Goal: Task Accomplishment & Management: Manage account settings

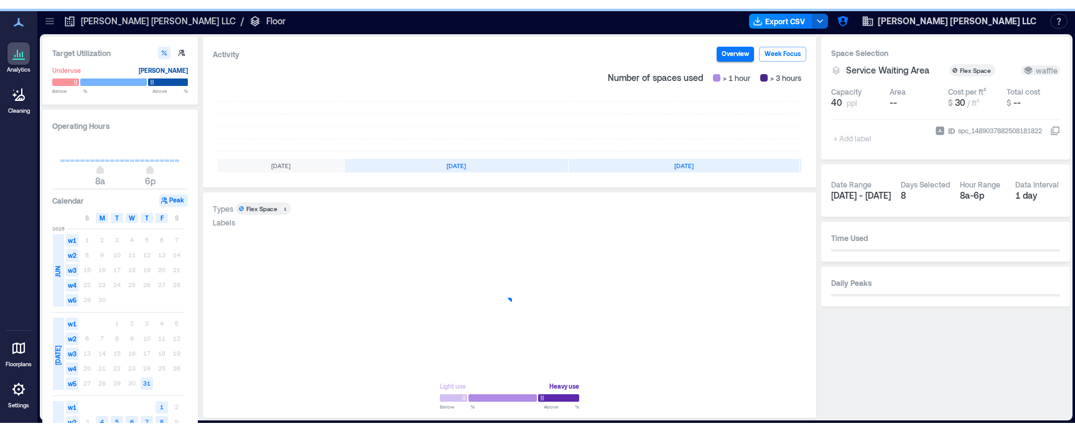
scroll to position [0, 88]
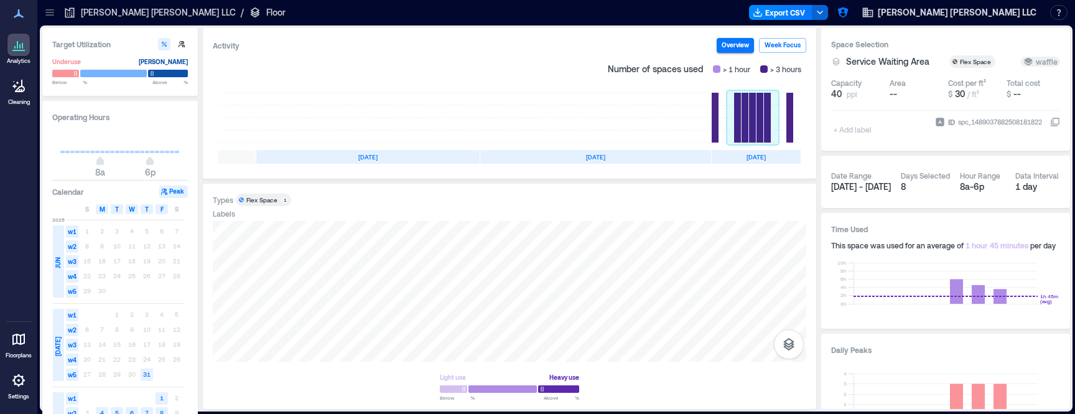
click at [742, 111] on rect at bounding box center [753, 118] width 52 height 50
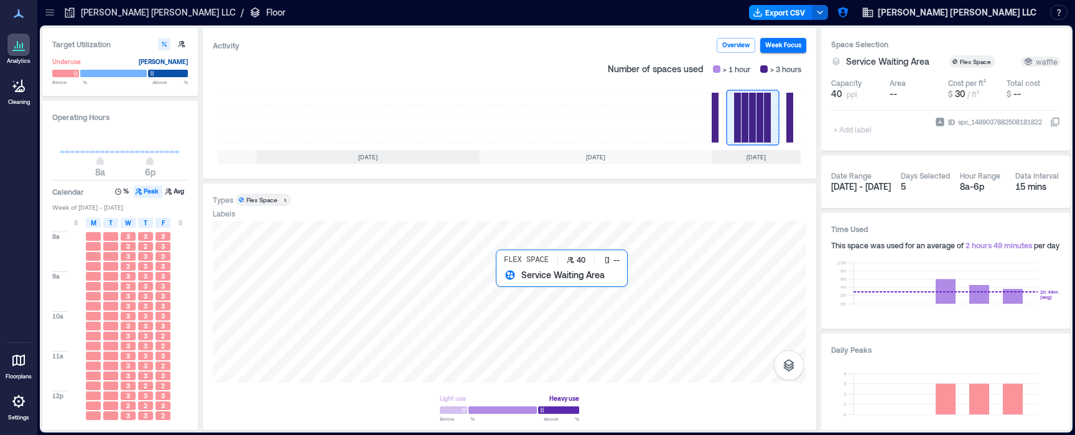
click at [507, 280] on div at bounding box center [510, 302] width 594 height 162
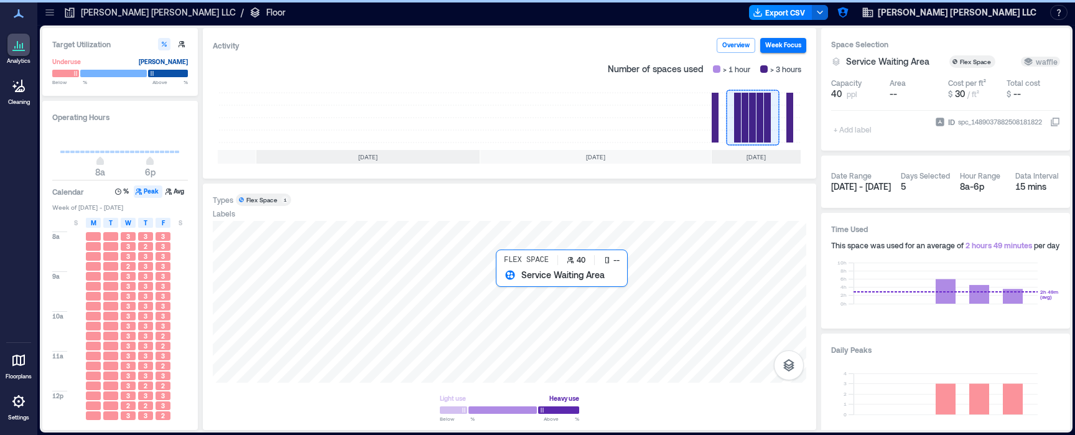
click at [509, 285] on div at bounding box center [510, 302] width 594 height 162
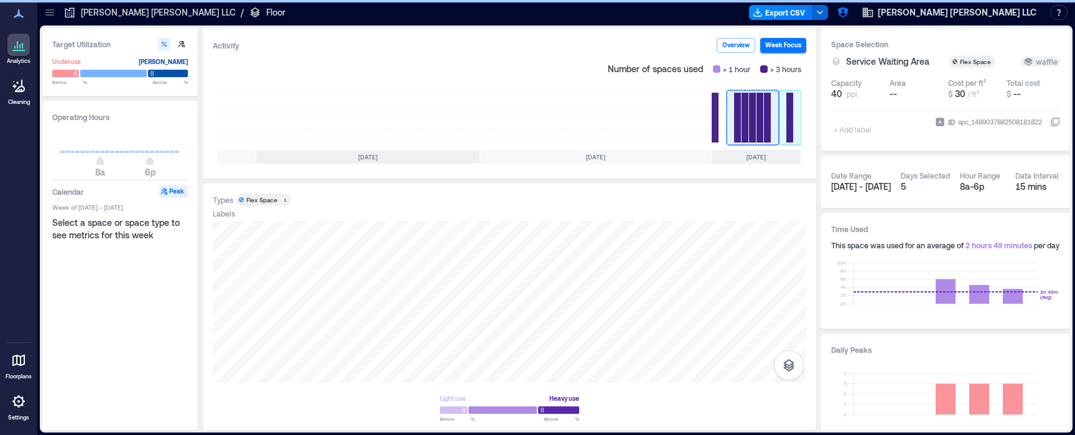
click at [793, 115] on rect at bounding box center [790, 118] width 22 height 50
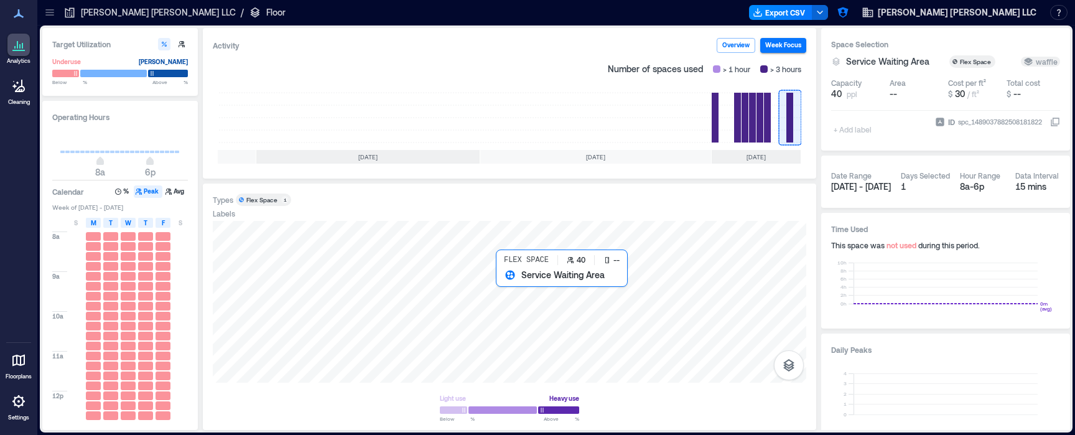
click at [512, 279] on div at bounding box center [510, 302] width 594 height 162
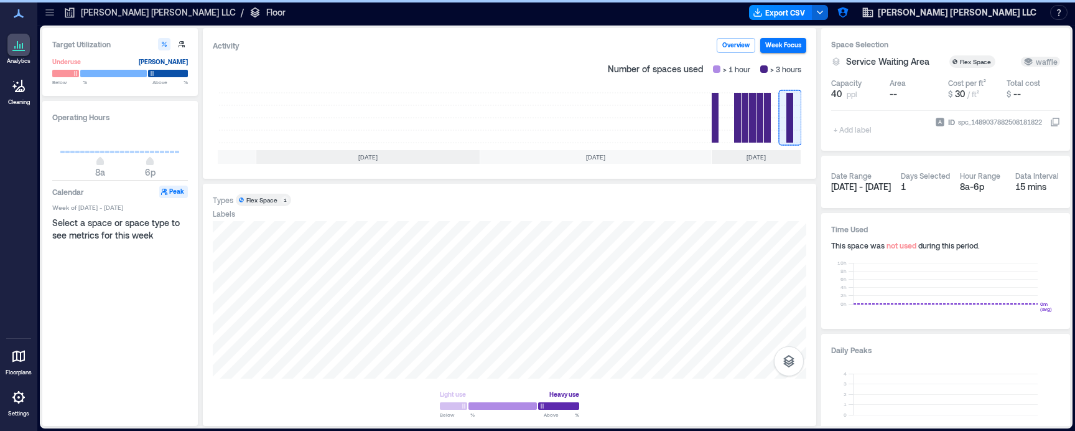
click at [266, 15] on p "Floor" at bounding box center [275, 12] width 19 height 12
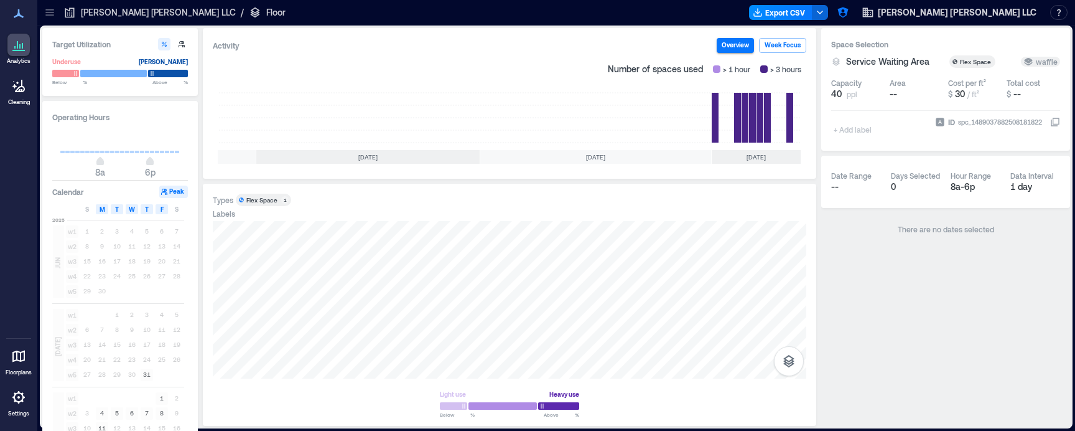
click at [52, 8] on icon at bounding box center [50, 12] width 12 height 12
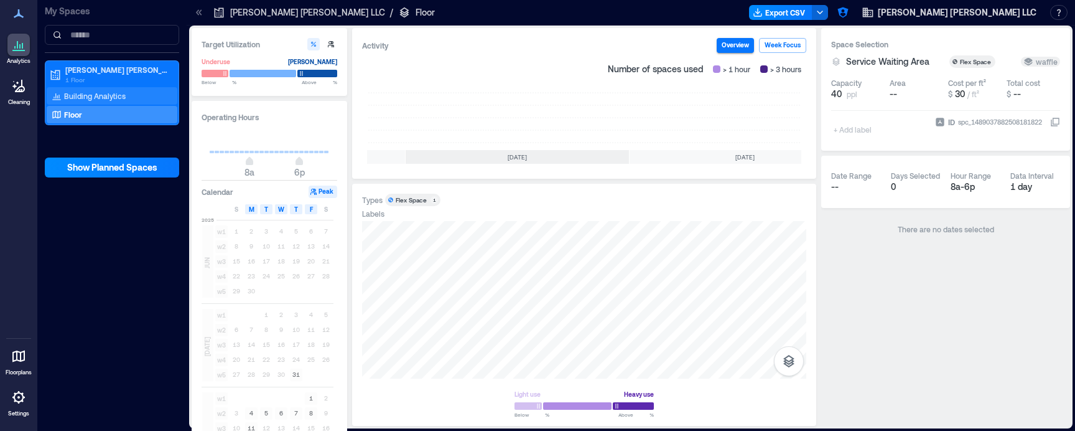
click at [98, 96] on p "Building Analytics" at bounding box center [95, 96] width 62 height 10
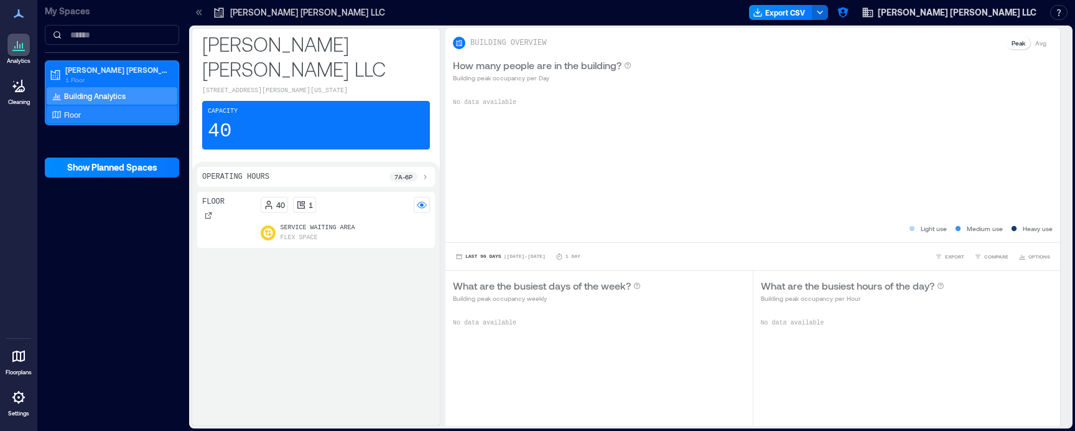
click at [101, 114] on div "Floor" at bounding box center [109, 114] width 121 height 12
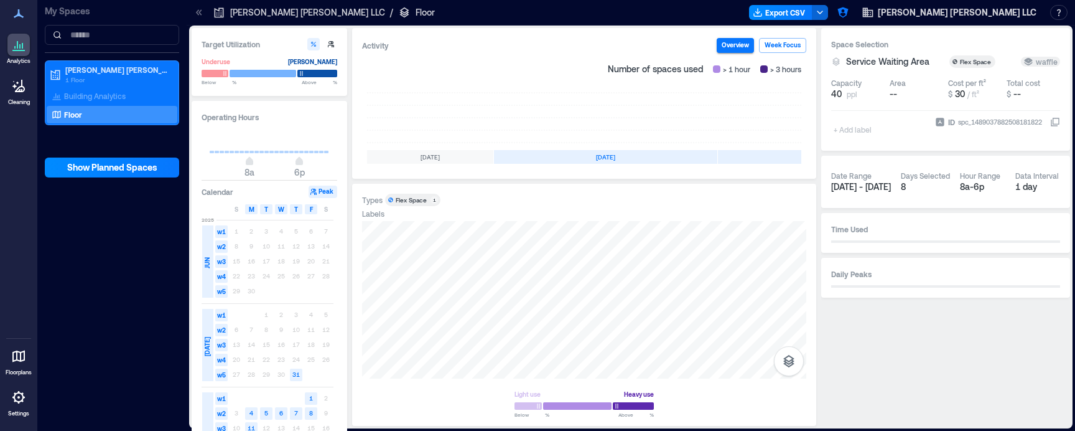
scroll to position [0, 238]
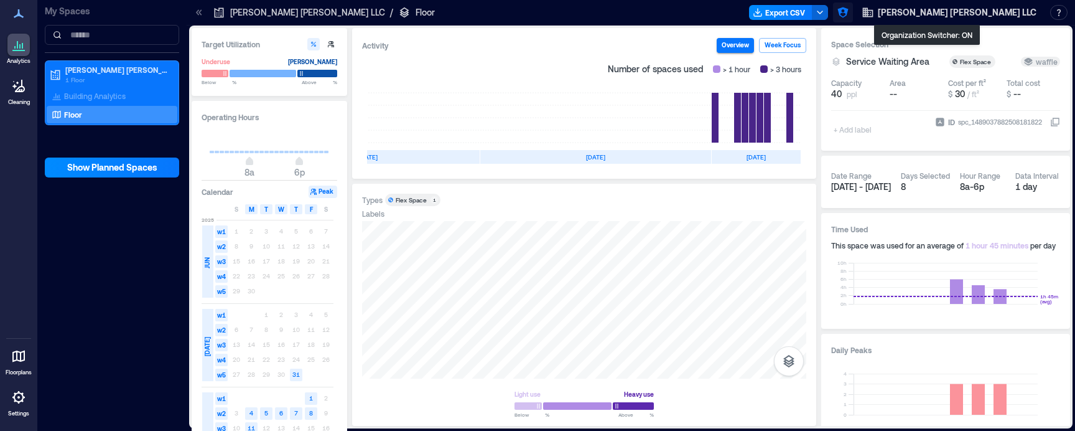
click at [849, 17] on icon "button" at bounding box center [843, 12] width 12 height 12
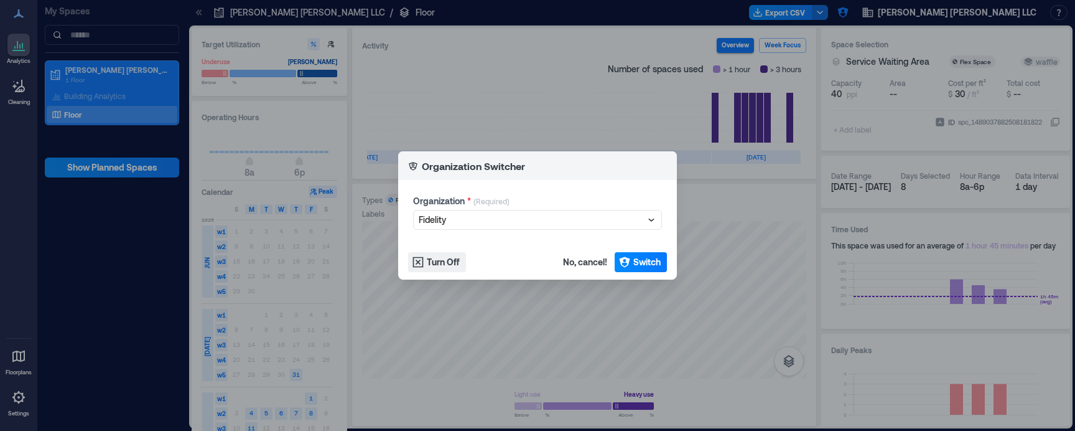
click at [939, 12] on div "Organization Switcher Organization * (Required) Fidelity Turn Off No, cancel! S…" at bounding box center [537, 215] width 1075 height 431
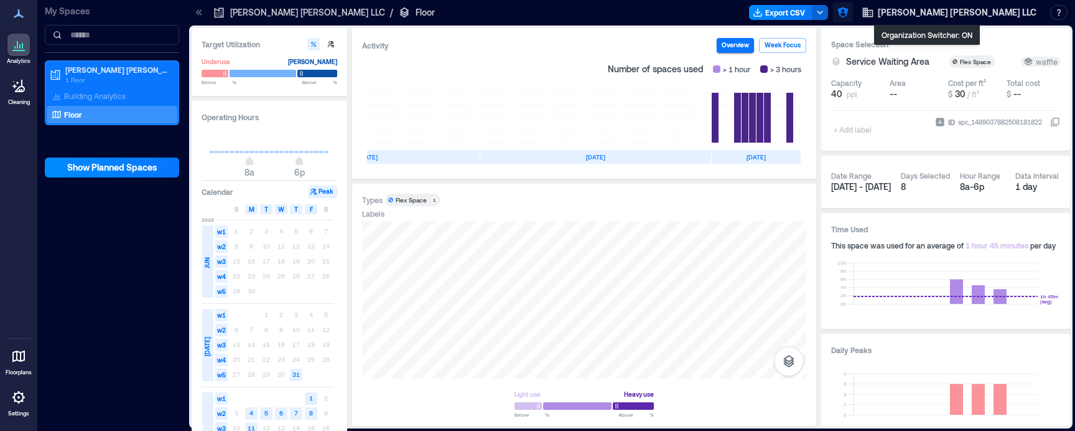
click at [848, 9] on icon "button" at bounding box center [843, 12] width 11 height 11
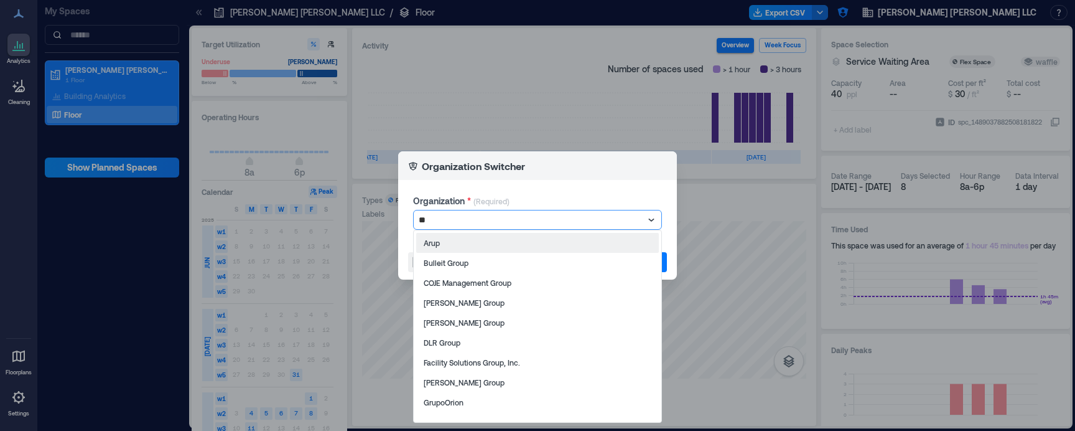
type input "*"
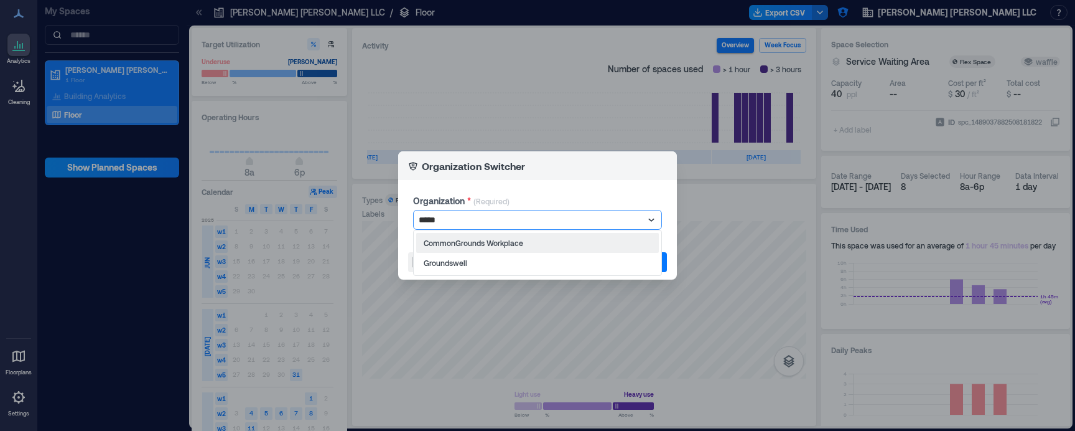
type input "******"
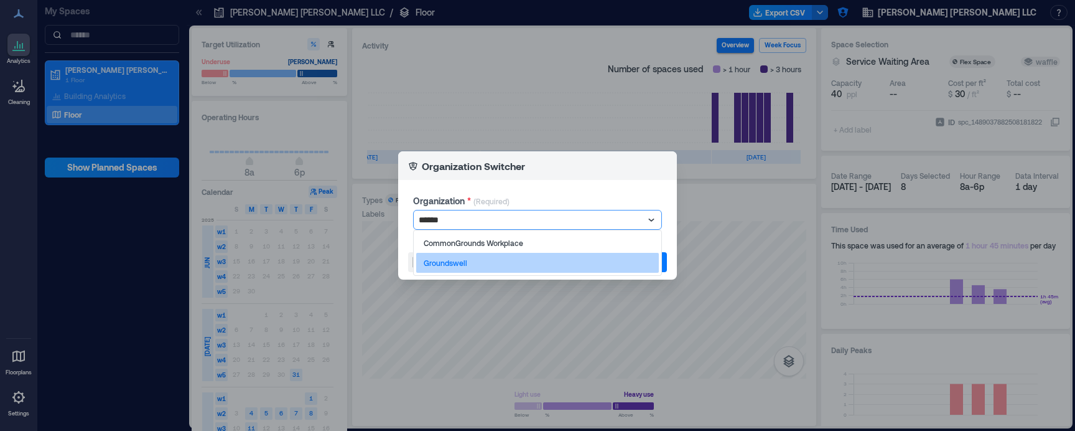
click at [485, 256] on div "Groundswell" at bounding box center [537, 263] width 243 height 20
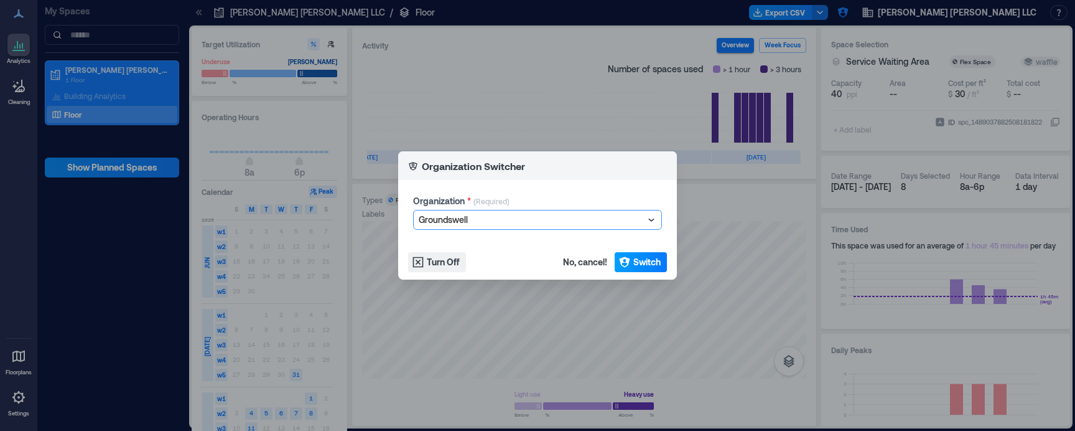
click at [642, 261] on span "Switch" at bounding box center [647, 262] width 27 height 12
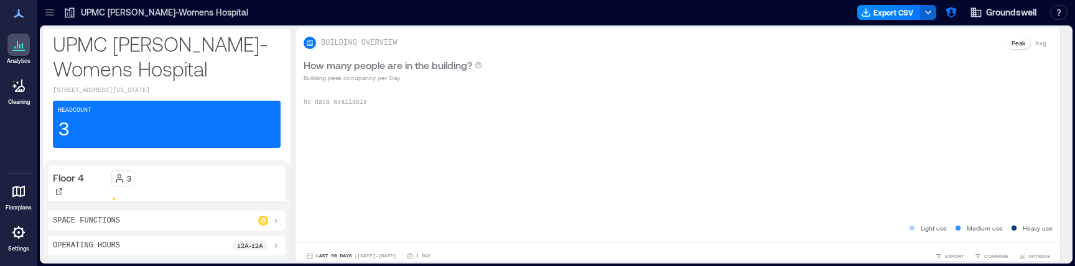
click at [49, 9] on icon at bounding box center [50, 12] width 12 height 12
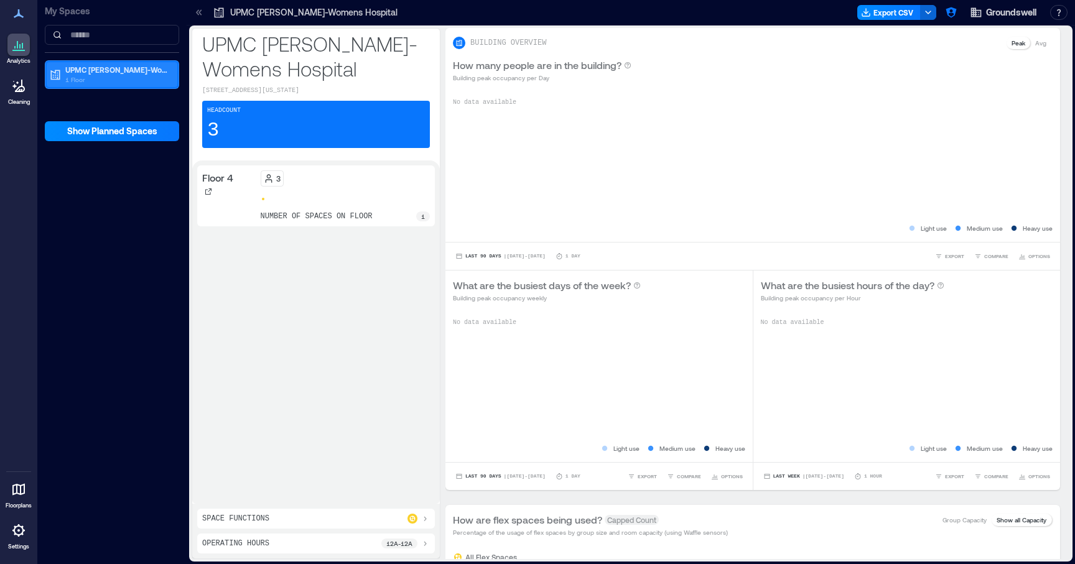
click at [118, 80] on p "1 Floor" at bounding box center [117, 80] width 105 height 10
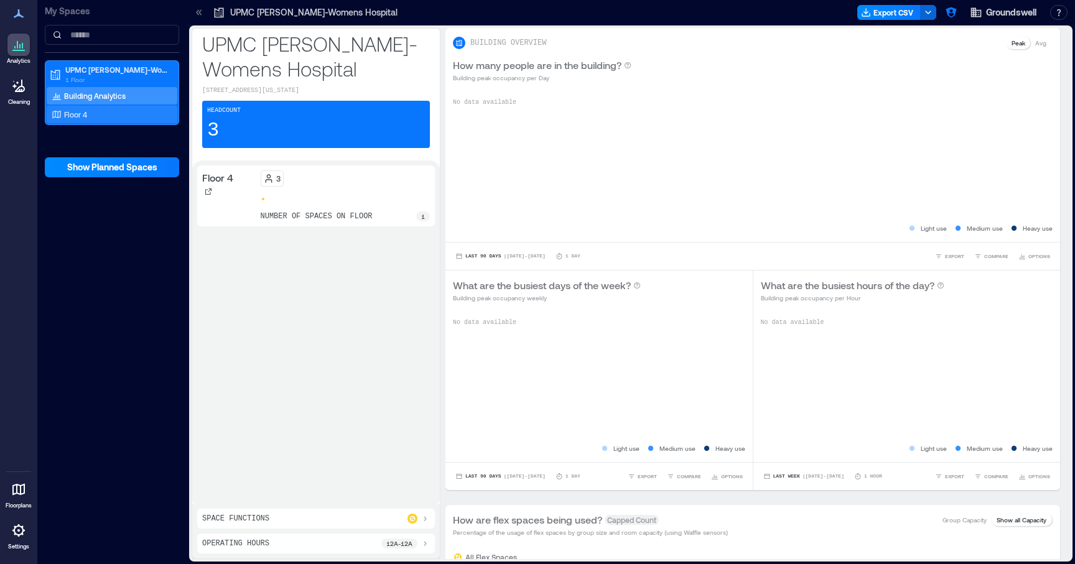
click at [103, 111] on div "Floor 4" at bounding box center [109, 114] width 121 height 12
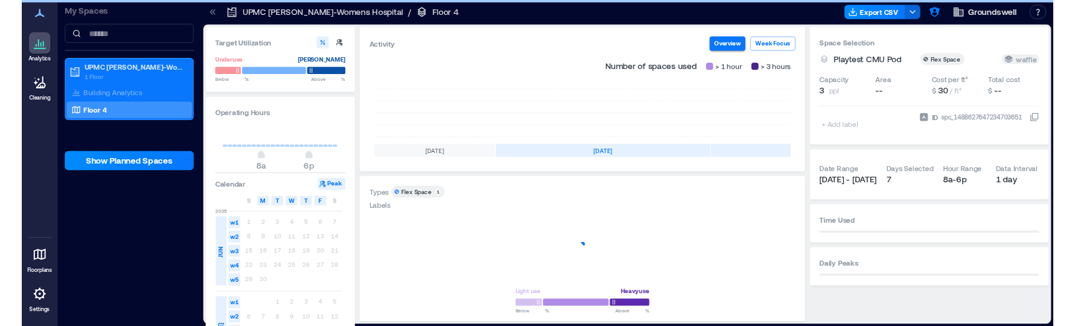
scroll to position [0, 238]
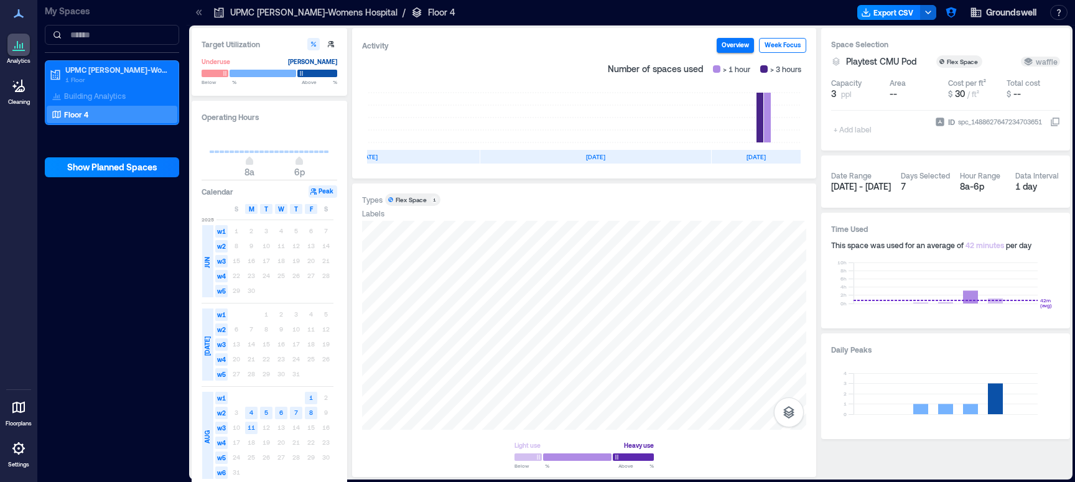
click at [793, 43] on button "Week Focus" at bounding box center [782, 45] width 47 height 15
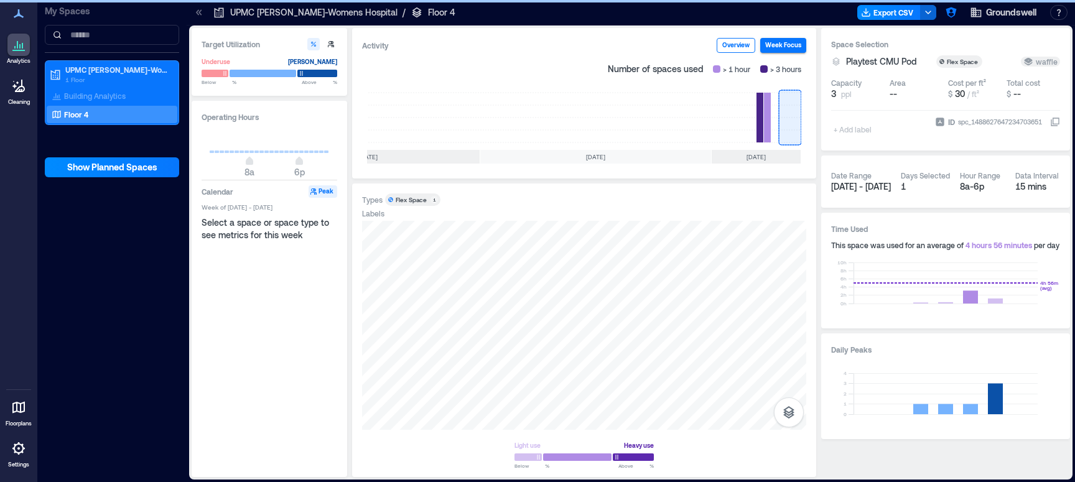
click at [742, 49] on button "Overview" at bounding box center [736, 45] width 39 height 15
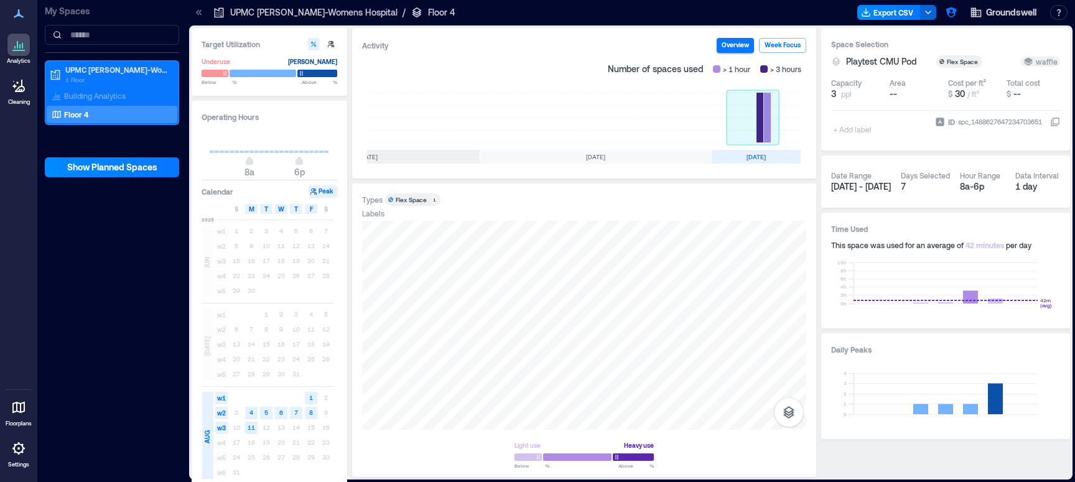
click at [760, 104] on rect at bounding box center [753, 118] width 52 height 50
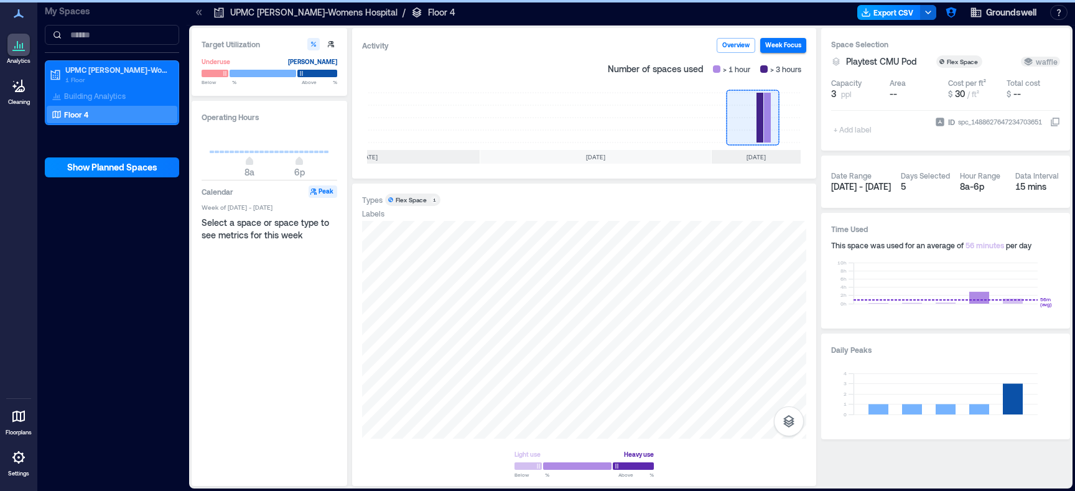
click at [909, 12] on button "Export CSV" at bounding box center [889, 12] width 63 height 15
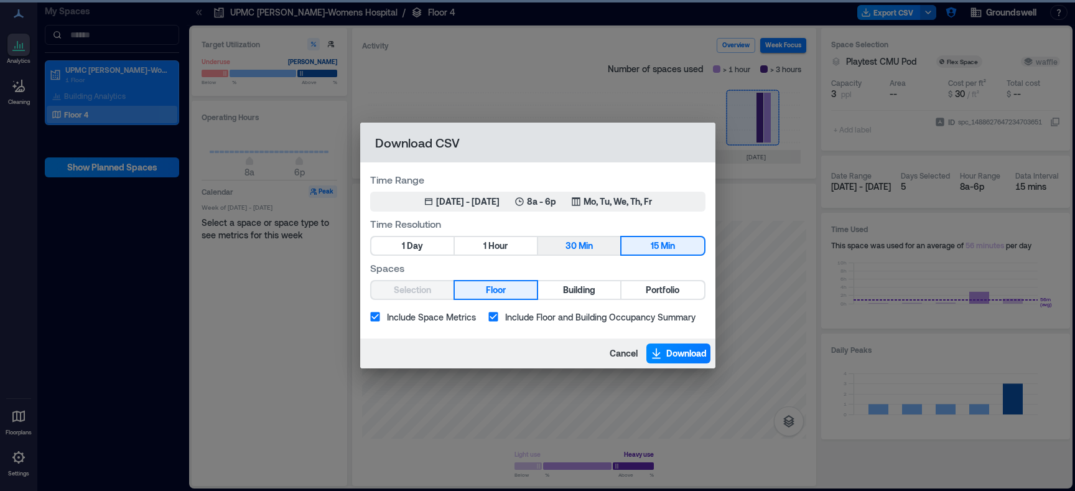
click at [585, 245] on span "Min" at bounding box center [586, 246] width 14 height 16
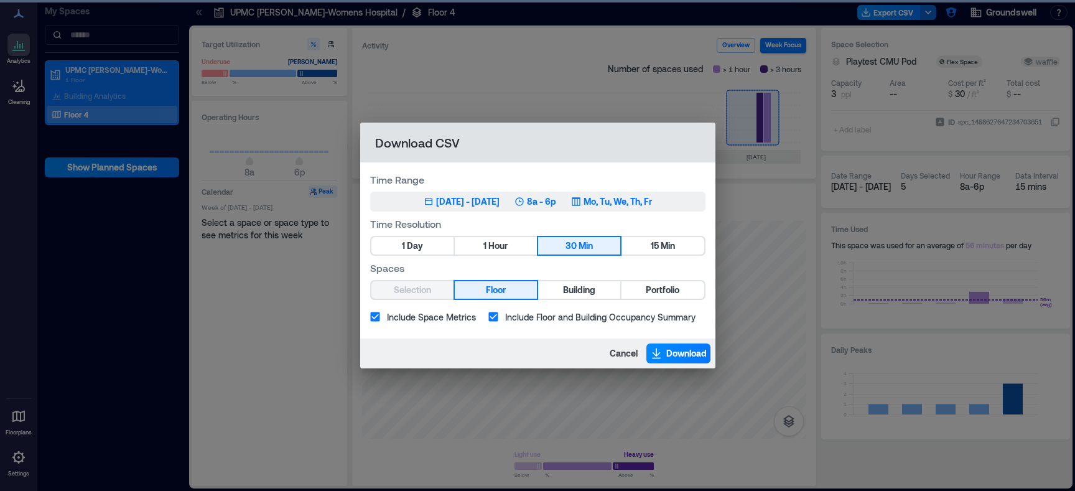
click at [482, 204] on div "[DATE] - [DATE]" at bounding box center [467, 201] width 63 height 12
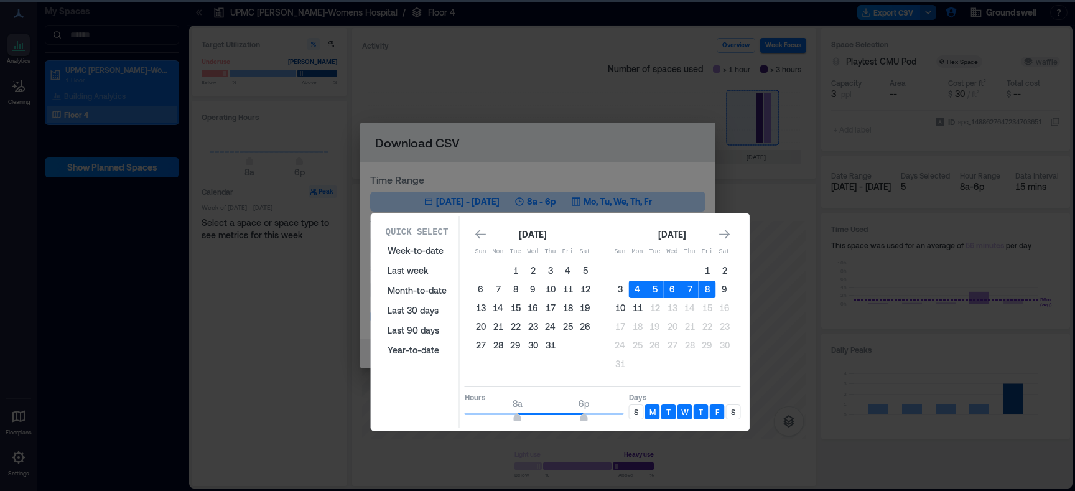
click at [706, 274] on button "1" at bounding box center [707, 270] width 17 height 17
click at [643, 306] on button "11" at bounding box center [637, 307] width 17 height 17
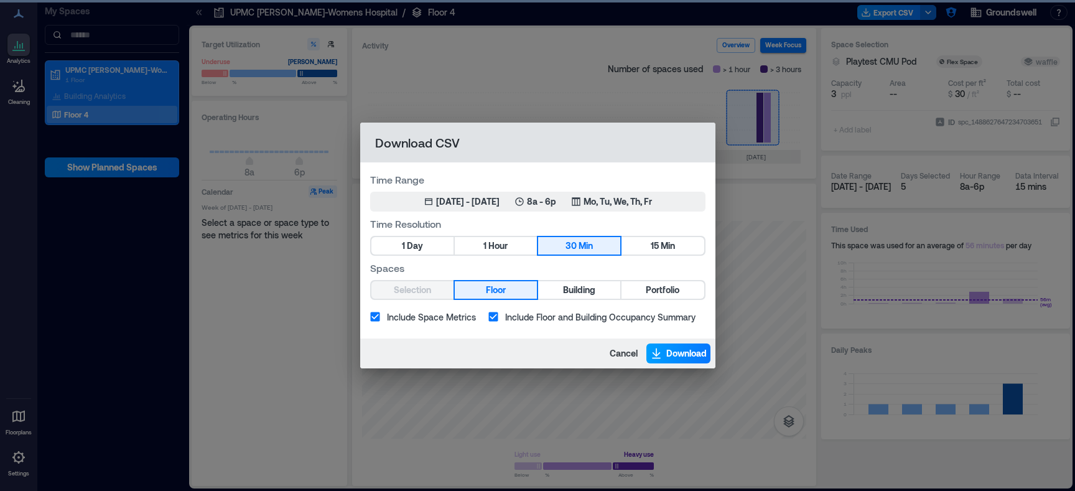
click at [676, 356] on span "Download" at bounding box center [687, 353] width 40 height 12
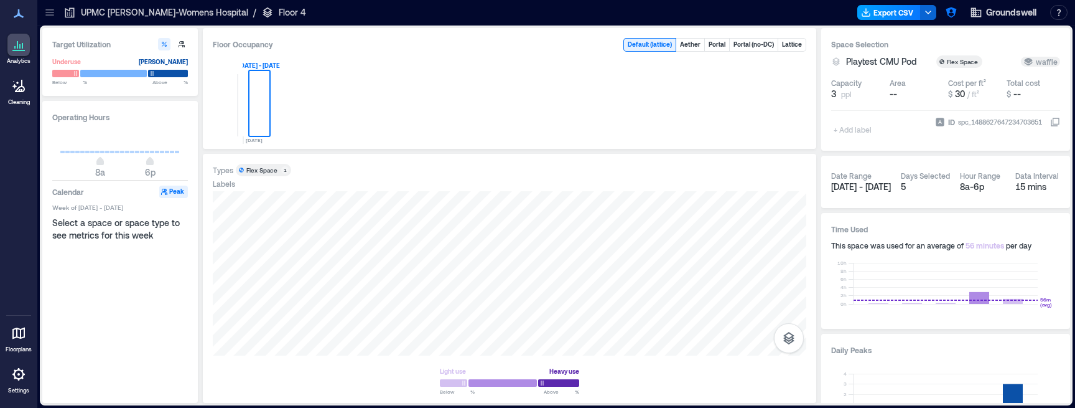
click at [909, 14] on button "Export CSV" at bounding box center [889, 12] width 63 height 15
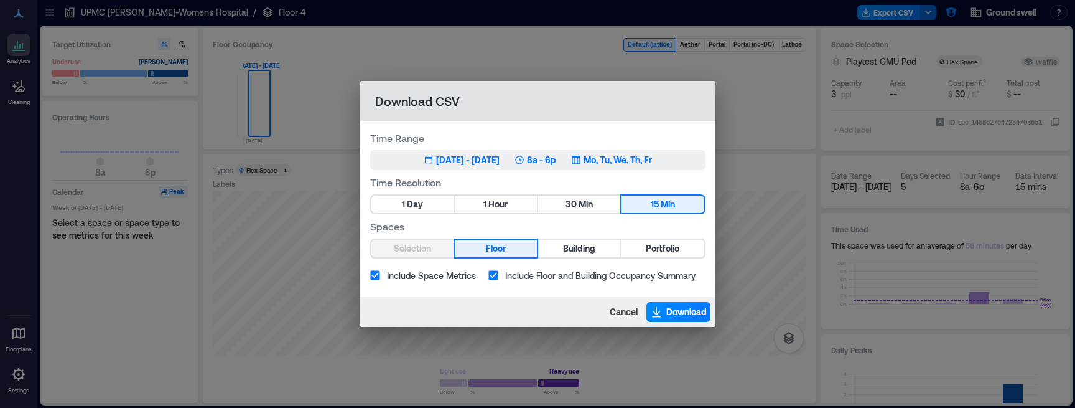
click at [531, 161] on div "Aug 4, 2025 - Aug 8, 2025 8a - 6p Mo, Tu, We, Th, Fr" at bounding box center [538, 160] width 228 height 12
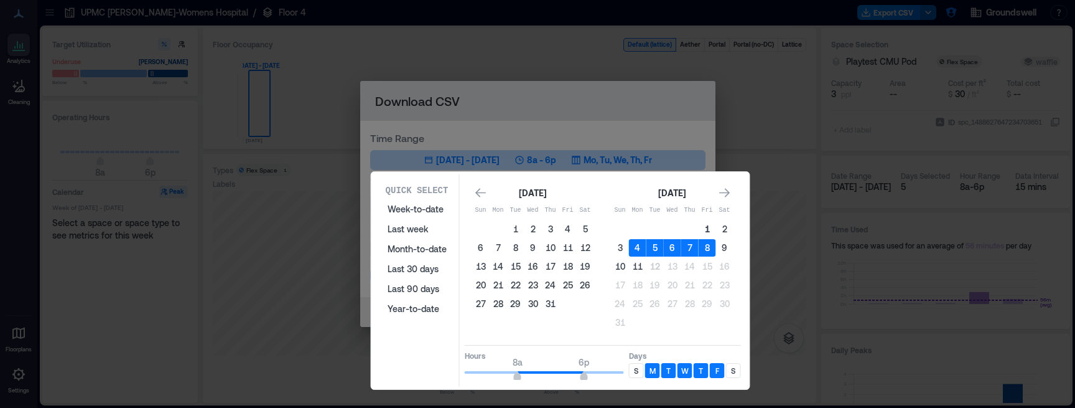
click at [700, 230] on button "1" at bounding box center [707, 228] width 17 height 17
click at [640, 265] on button "11" at bounding box center [637, 266] width 17 height 17
click at [724, 192] on icon "Go to next month" at bounding box center [724, 192] width 11 height 9
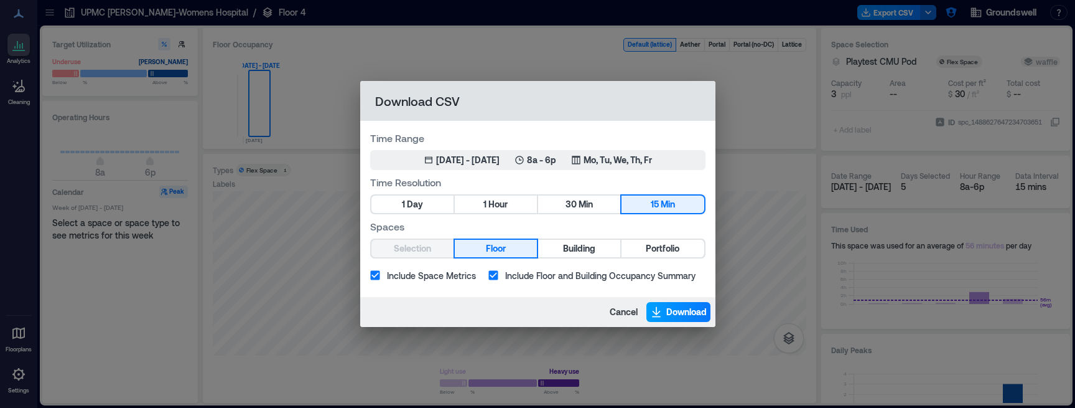
click at [683, 319] on button "Download" at bounding box center [679, 312] width 64 height 20
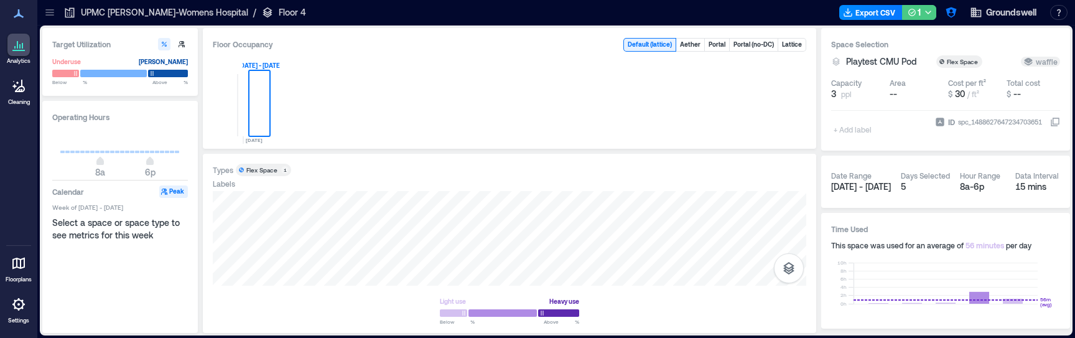
click at [917, 13] on div "1" at bounding box center [914, 13] width 13 height 16
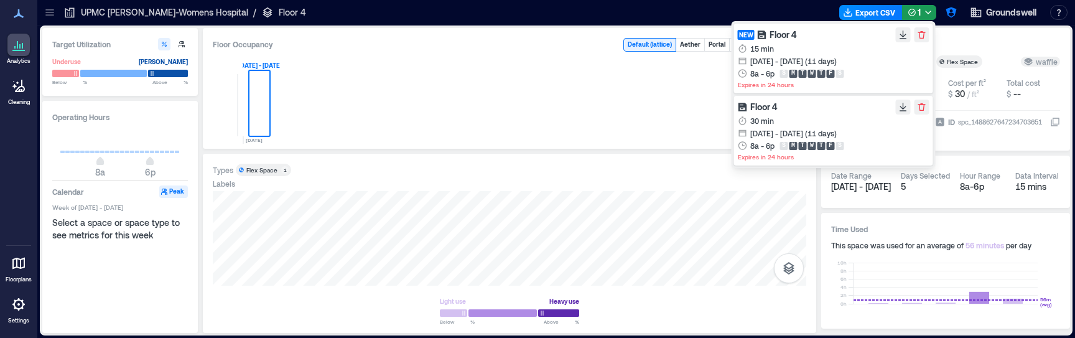
click at [886, 55] on div "Aug 1, 2025 - Aug 12, 2025 (11 days)" at bounding box center [834, 61] width 192 height 12
click at [902, 36] on icon "button" at bounding box center [903, 33] width 6 height 7
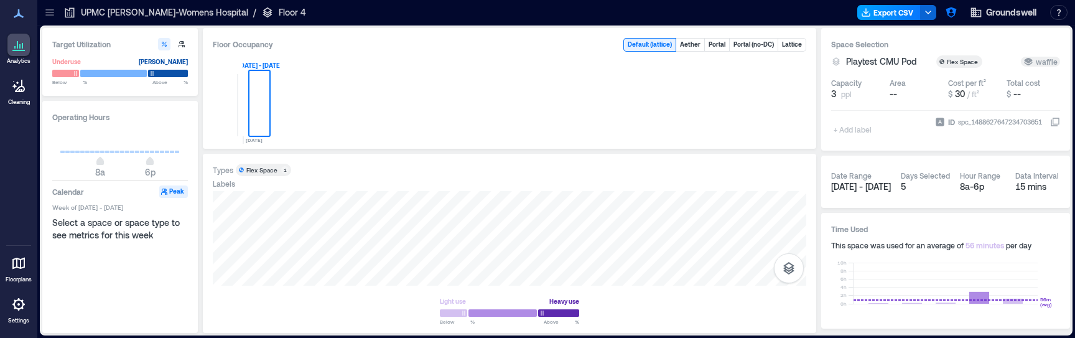
click at [890, 13] on button "Export CSV" at bounding box center [889, 12] width 63 height 15
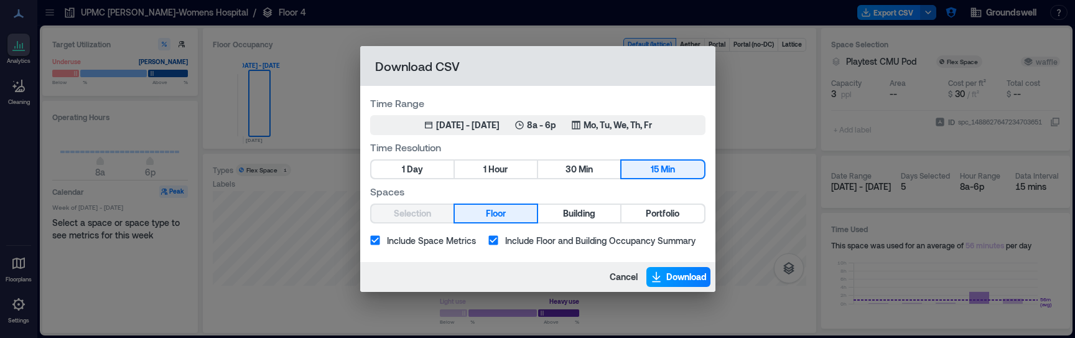
click at [677, 278] on span "Download" at bounding box center [687, 277] width 40 height 12
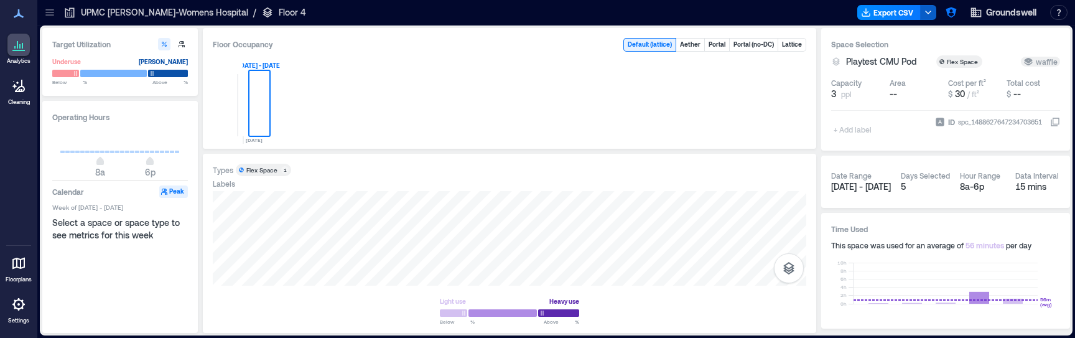
click at [927, 12] on polyline "button" at bounding box center [928, 12] width 5 height 2
click at [903, 13] on button "Export CSV" at bounding box center [889, 12] width 63 height 15
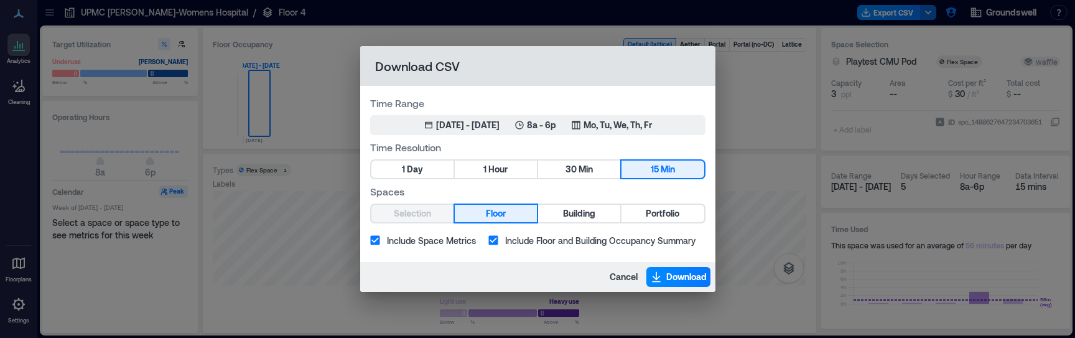
click at [519, 215] on button "Floor" at bounding box center [496, 213] width 82 height 17
click at [430, 220] on div "Selection Floor Building Portfolio" at bounding box center [537, 214] width 335 height 20
click at [430, 210] on div "Selection Floor Building Portfolio" at bounding box center [537, 214] width 335 height 20
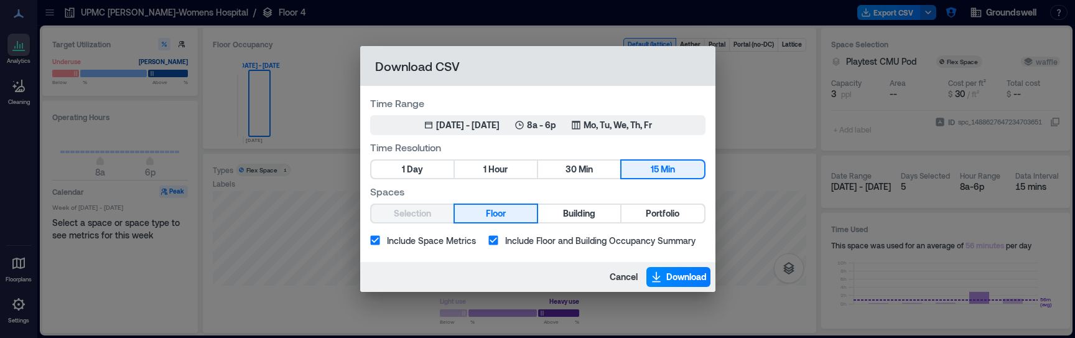
click at [797, 236] on div "Download CSV Time Range Aug 4, 2025 - Aug 8, 2025 8a - 6p Mo, Tu, We, Th, Fr Ti…" at bounding box center [537, 169] width 1075 height 338
click at [675, 275] on span "Download" at bounding box center [687, 277] width 40 height 12
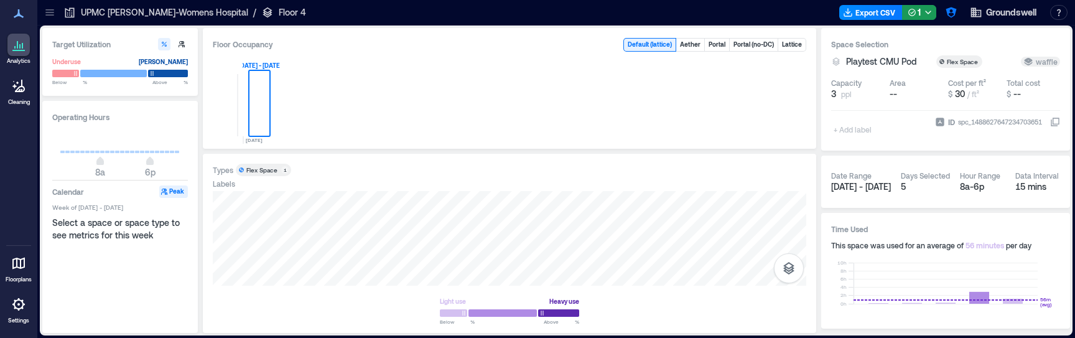
click at [678, 110] on div "0 AUG, 2025 Aug 3 - 9, 2025" at bounding box center [510, 98] width 594 height 82
click at [920, 14] on button "1" at bounding box center [919, 12] width 34 height 15
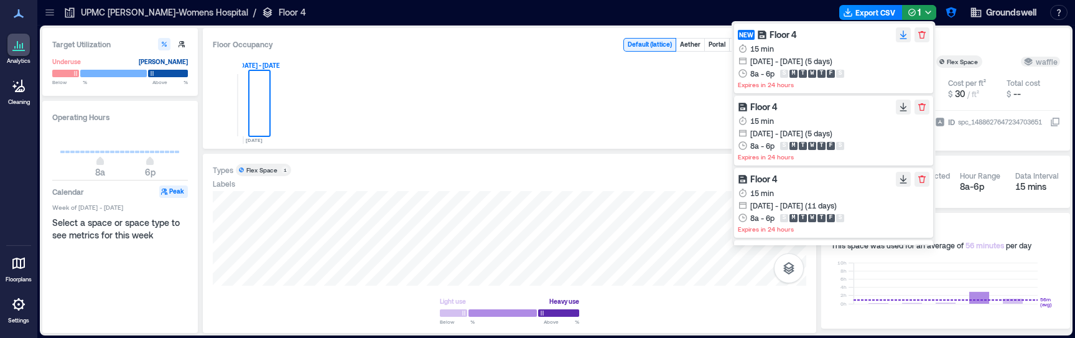
click at [906, 37] on icon "button" at bounding box center [904, 35] width 10 height 10
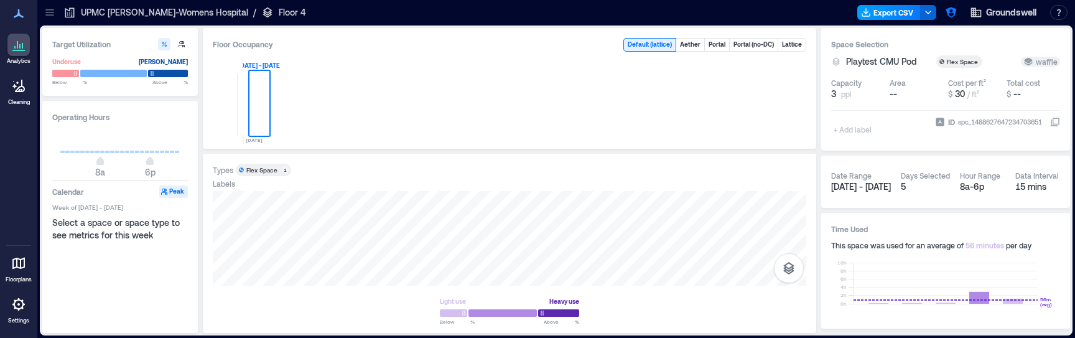
click at [889, 11] on button "Export CSV" at bounding box center [889, 12] width 63 height 15
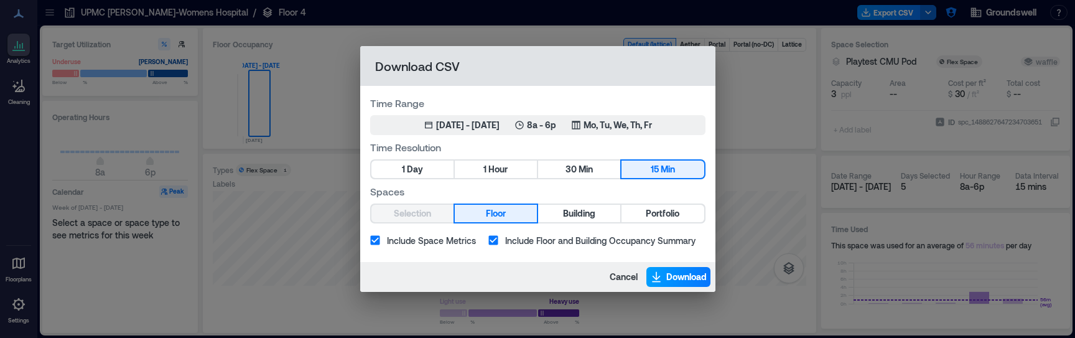
click at [685, 273] on span "Download" at bounding box center [687, 277] width 40 height 12
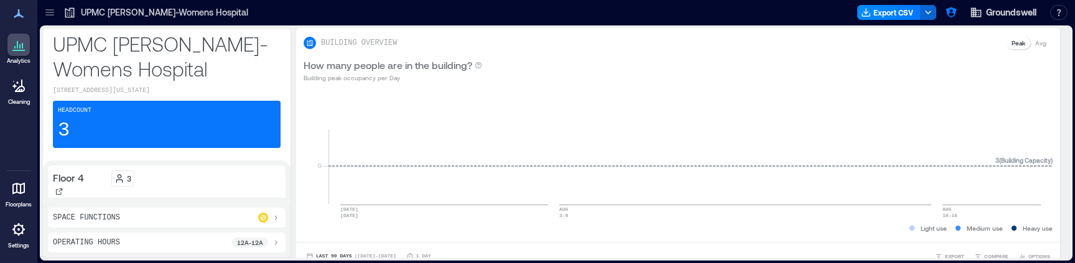
click at [20, 234] on icon at bounding box center [18, 229] width 12 height 12
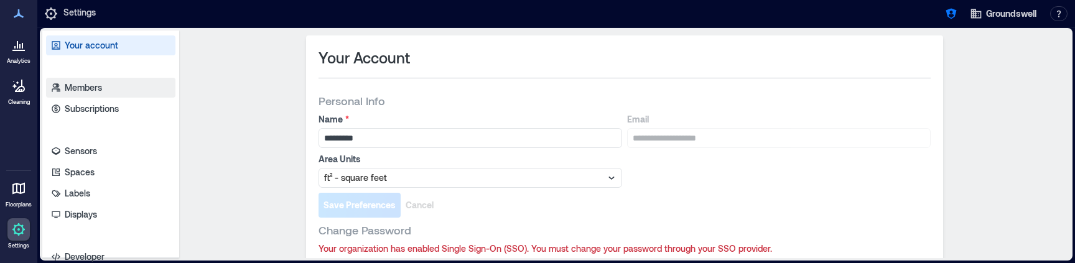
click at [102, 90] on p "Members" at bounding box center [83, 88] width 37 height 12
